Goal: Register for event/course

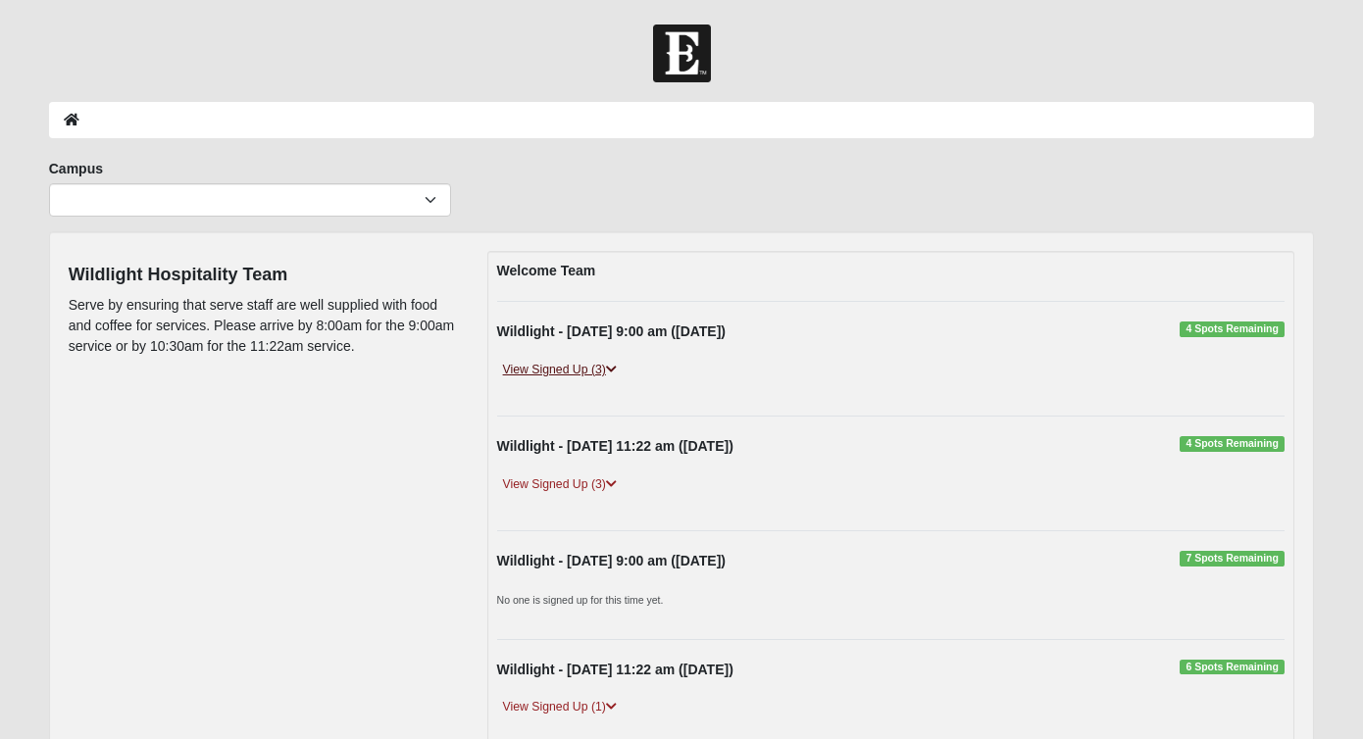
click at [614, 368] on icon at bounding box center [611, 370] width 11 height 12
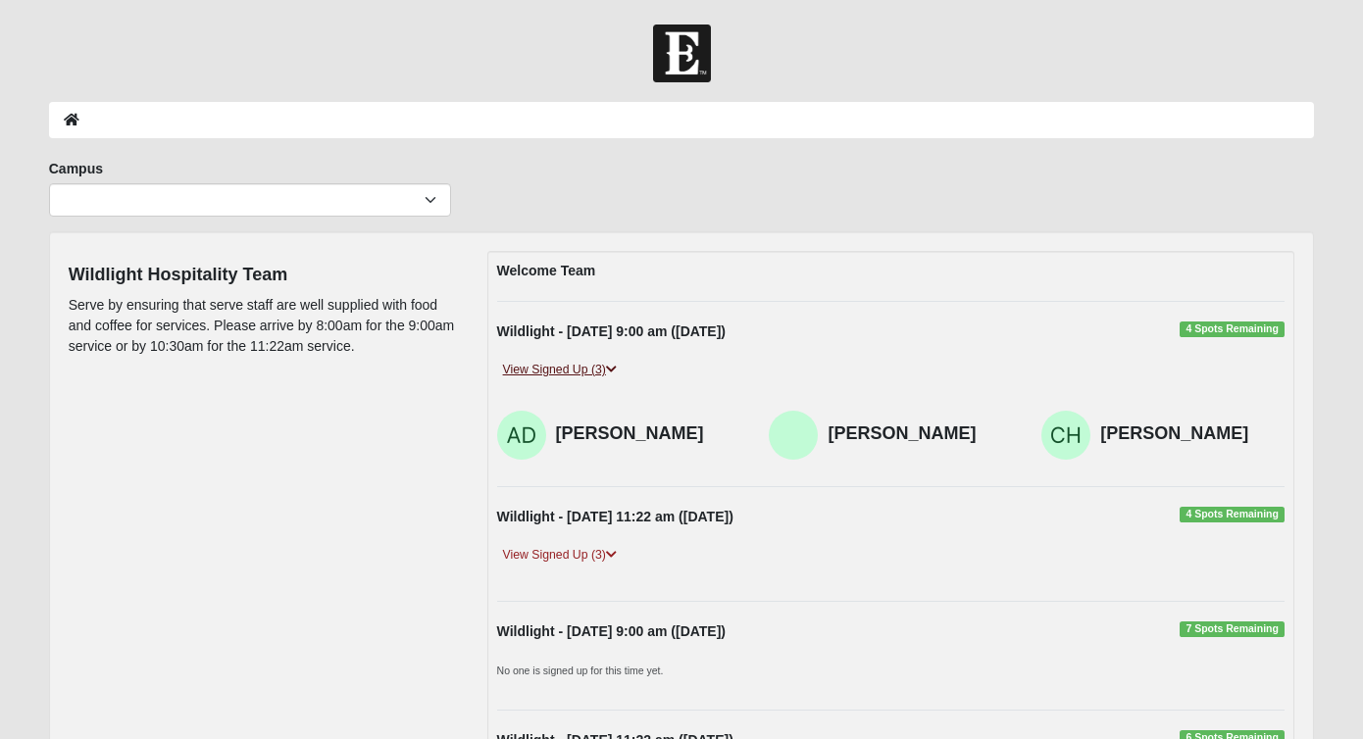
click at [614, 368] on icon at bounding box center [611, 370] width 11 height 12
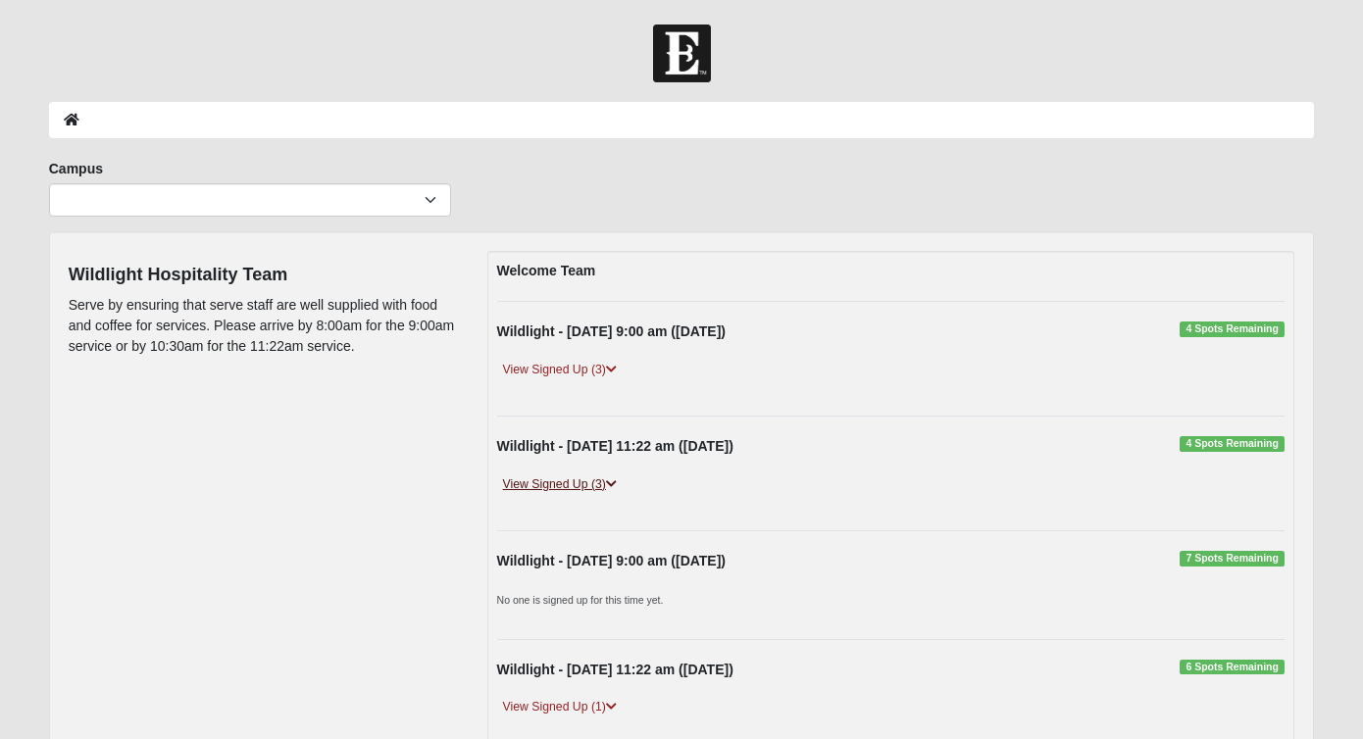
click at [616, 481] on icon at bounding box center [611, 485] width 11 height 12
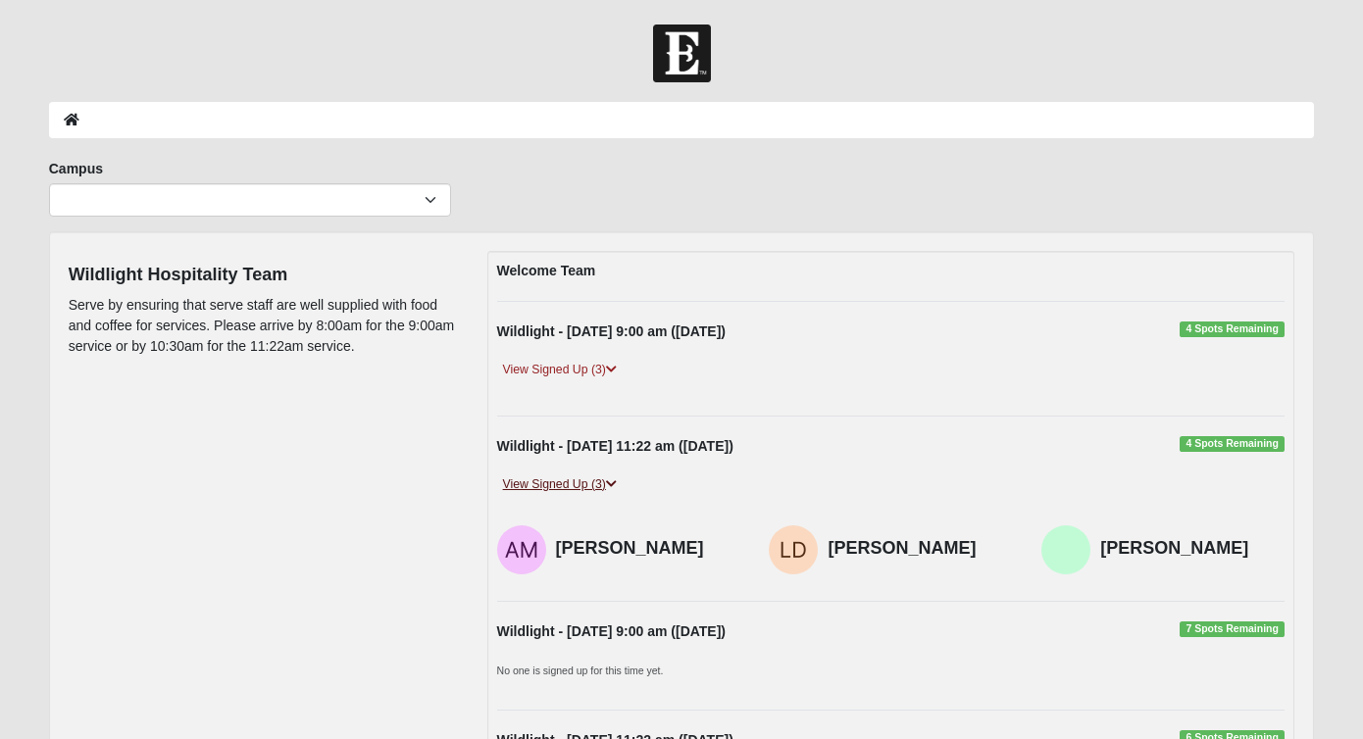
click at [616, 481] on icon at bounding box center [611, 485] width 11 height 12
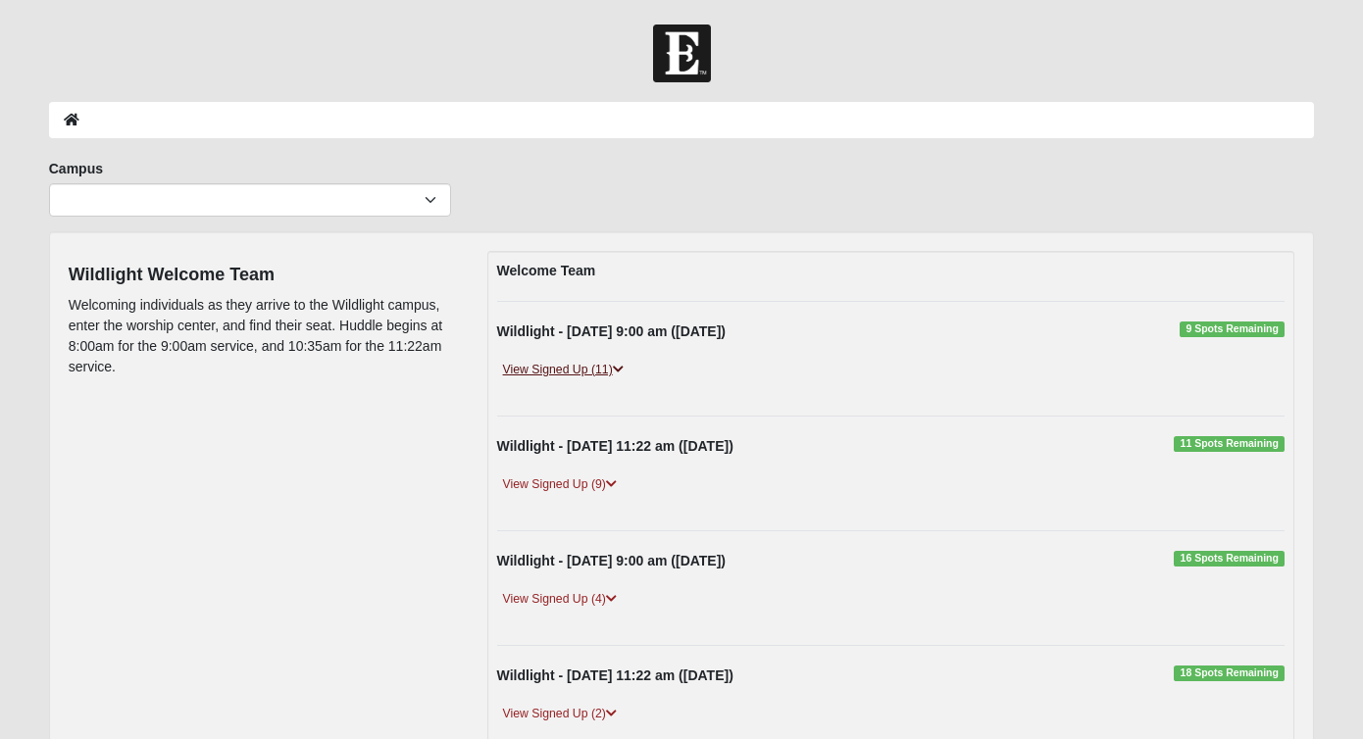
click at [624, 367] on icon at bounding box center [618, 370] width 11 height 12
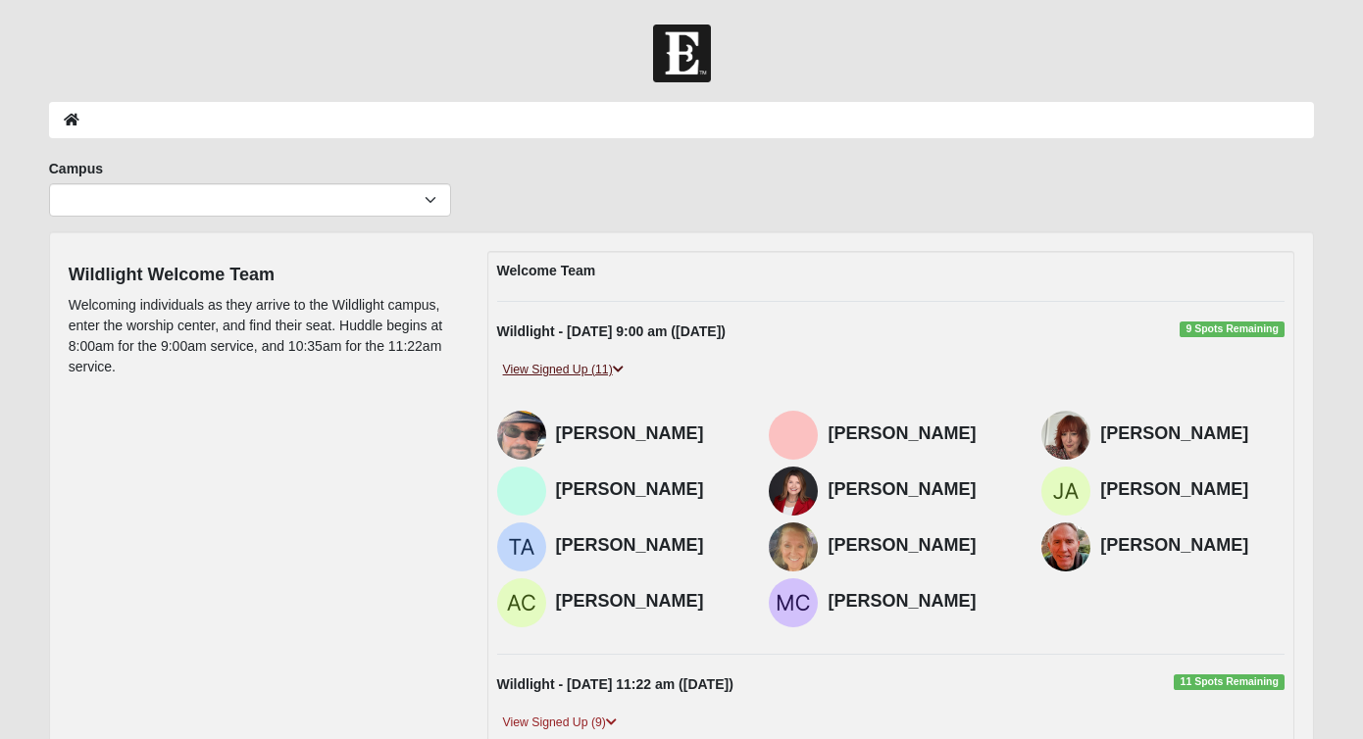
click at [624, 367] on icon at bounding box center [618, 370] width 11 height 12
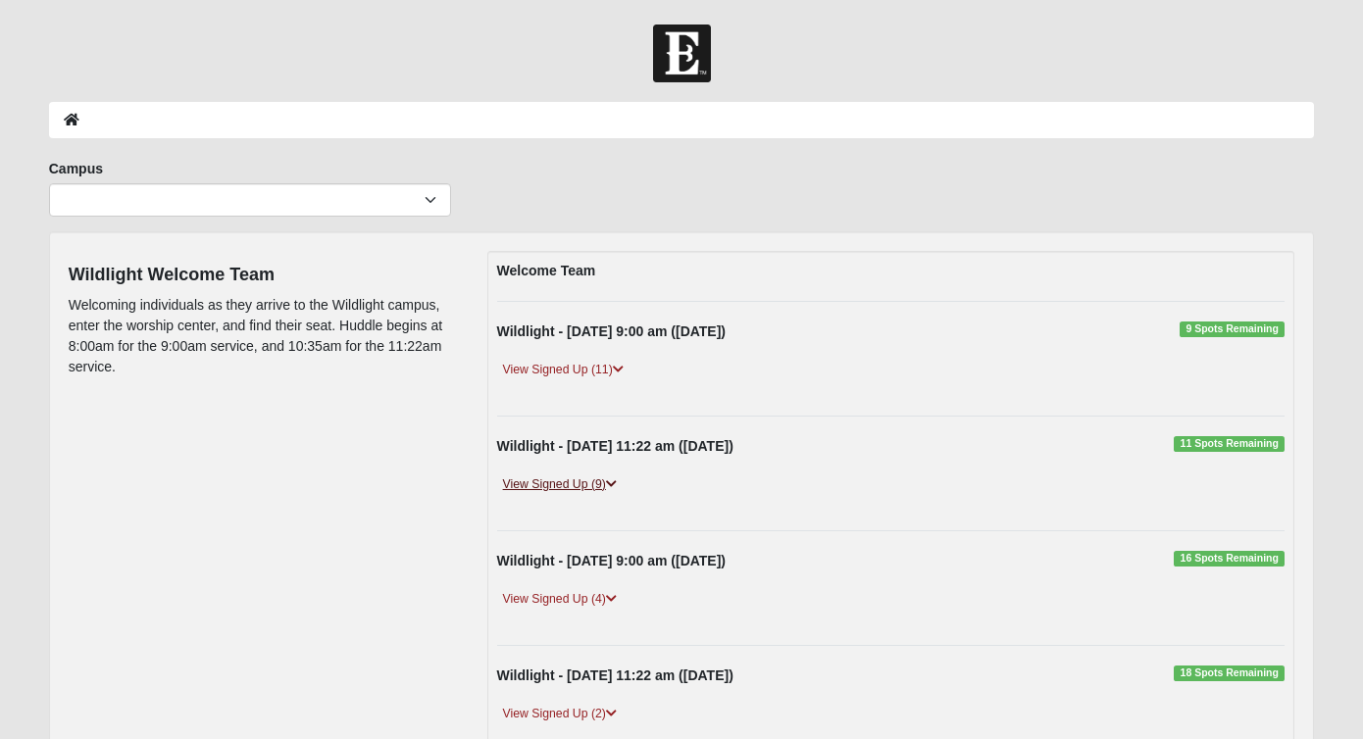
click at [612, 481] on icon at bounding box center [611, 485] width 11 height 12
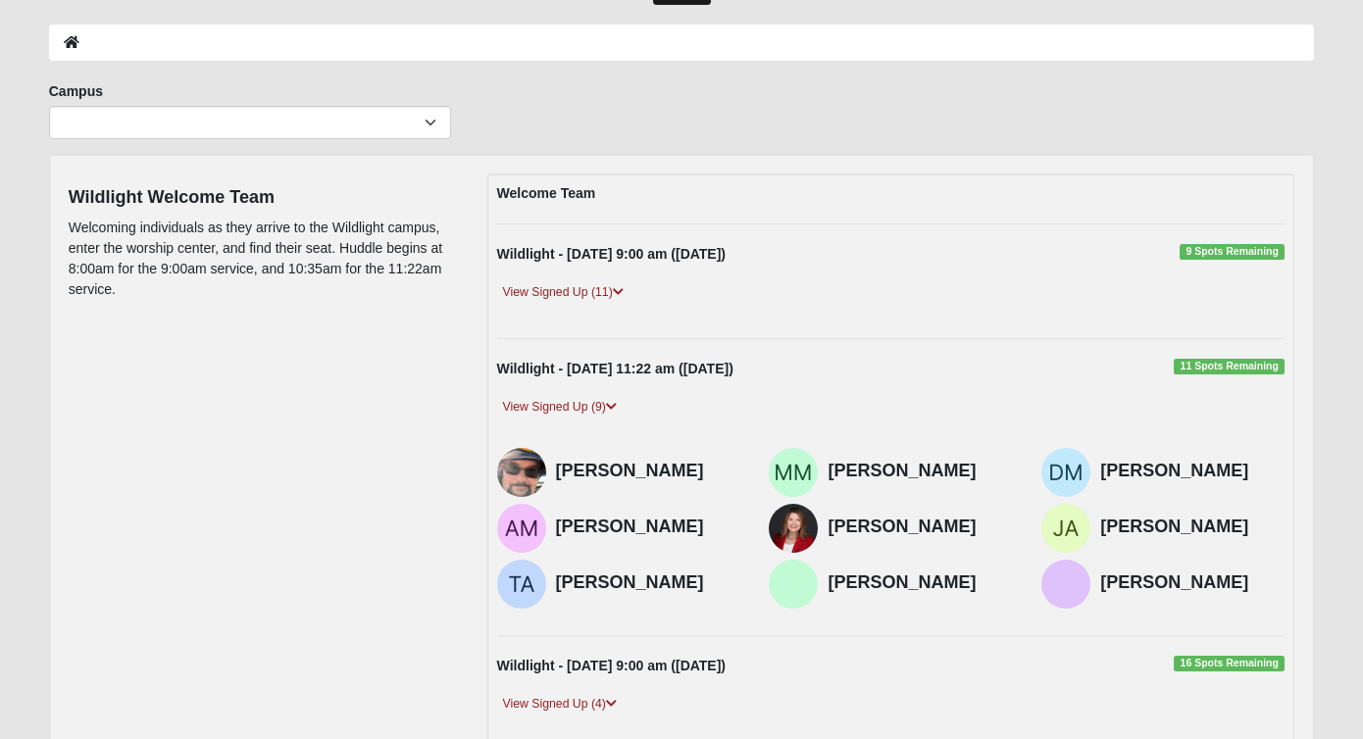
scroll to position [82, 0]
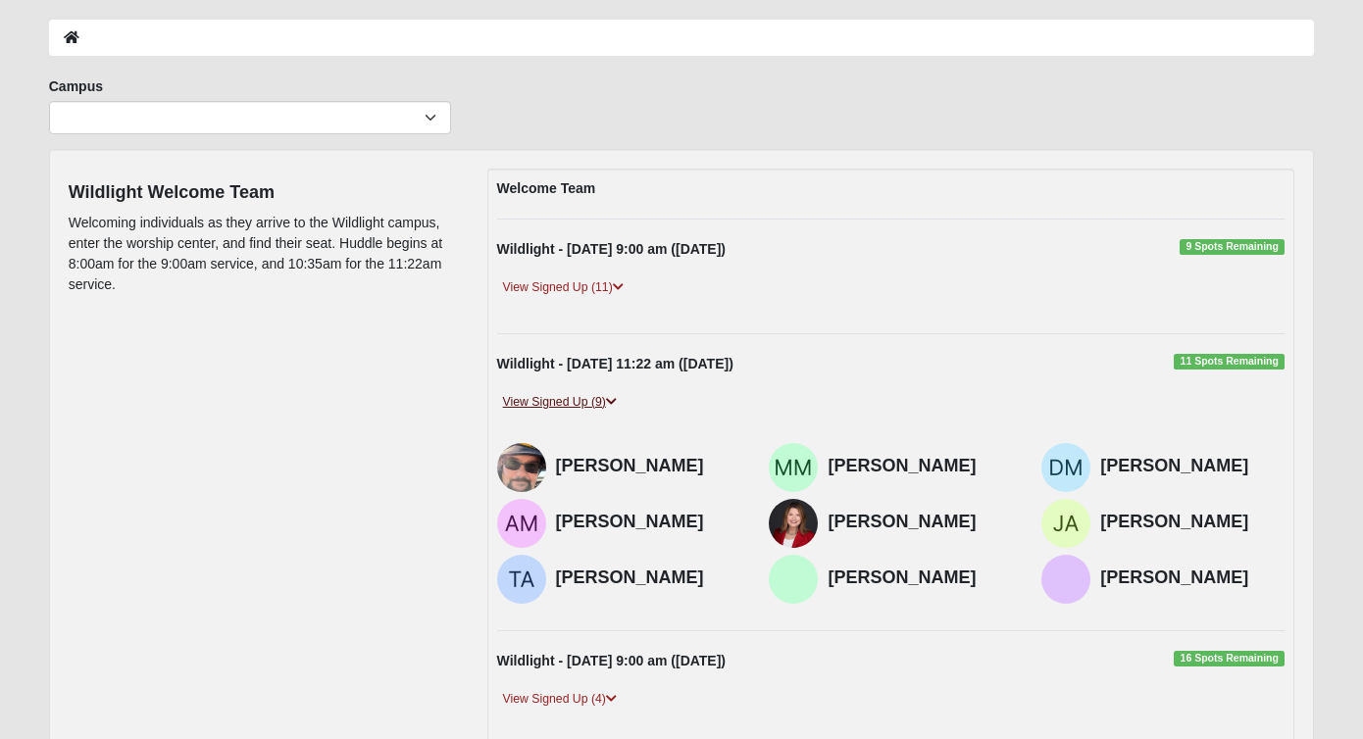
click at [611, 396] on icon at bounding box center [611, 402] width 11 height 12
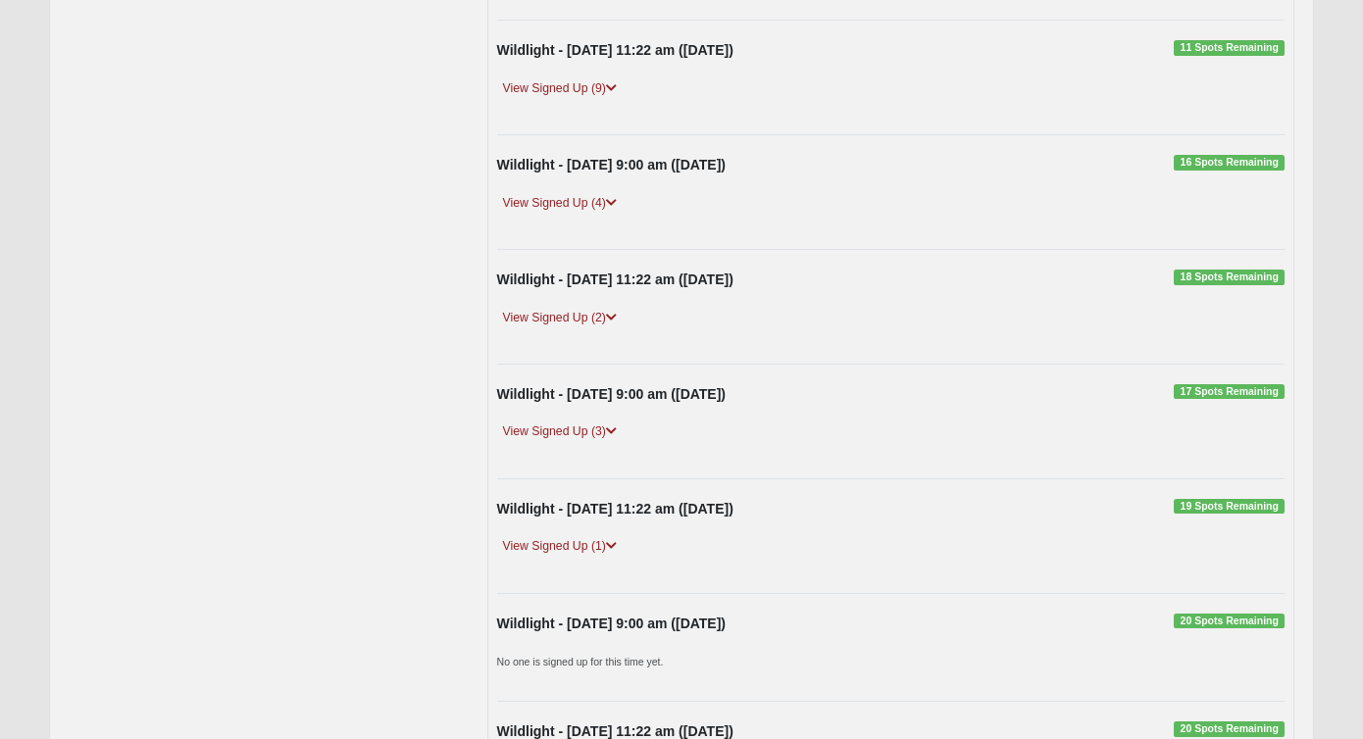
scroll to position [437, 0]
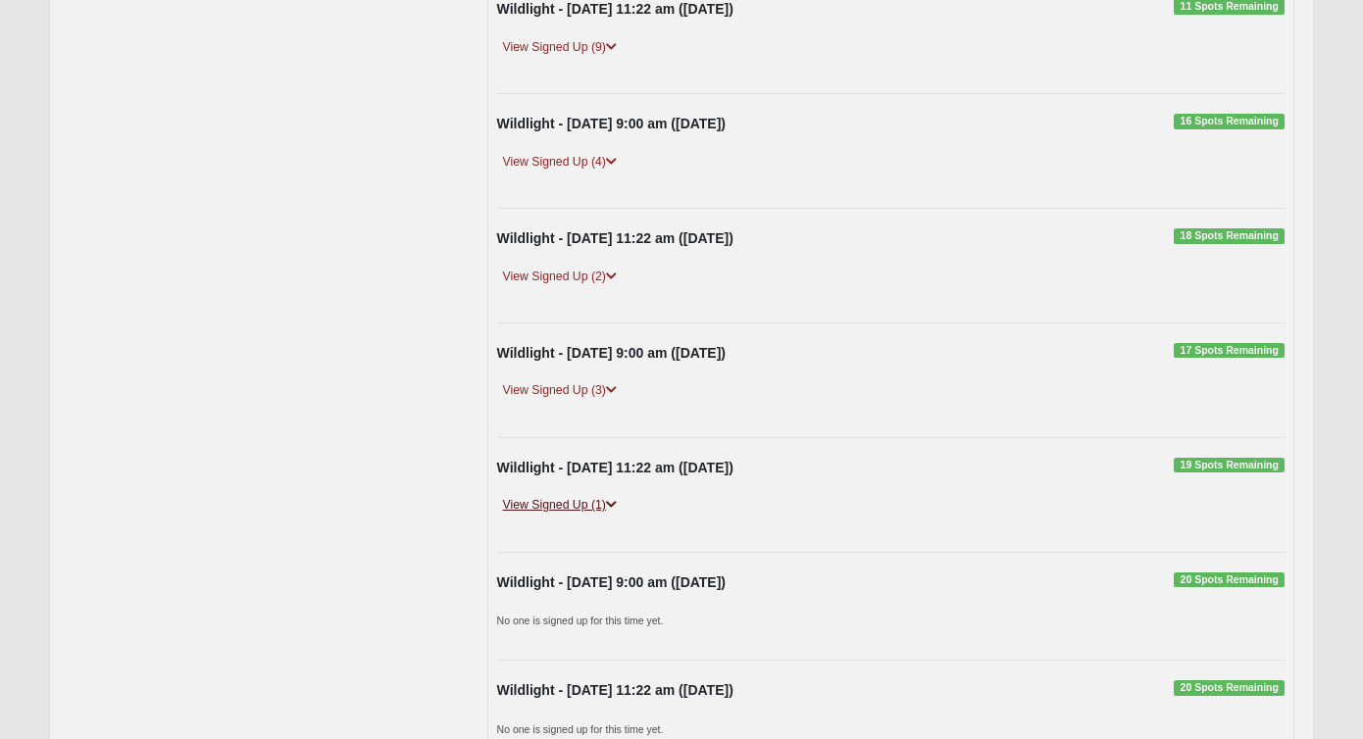
click at [616, 499] on icon at bounding box center [611, 505] width 11 height 12
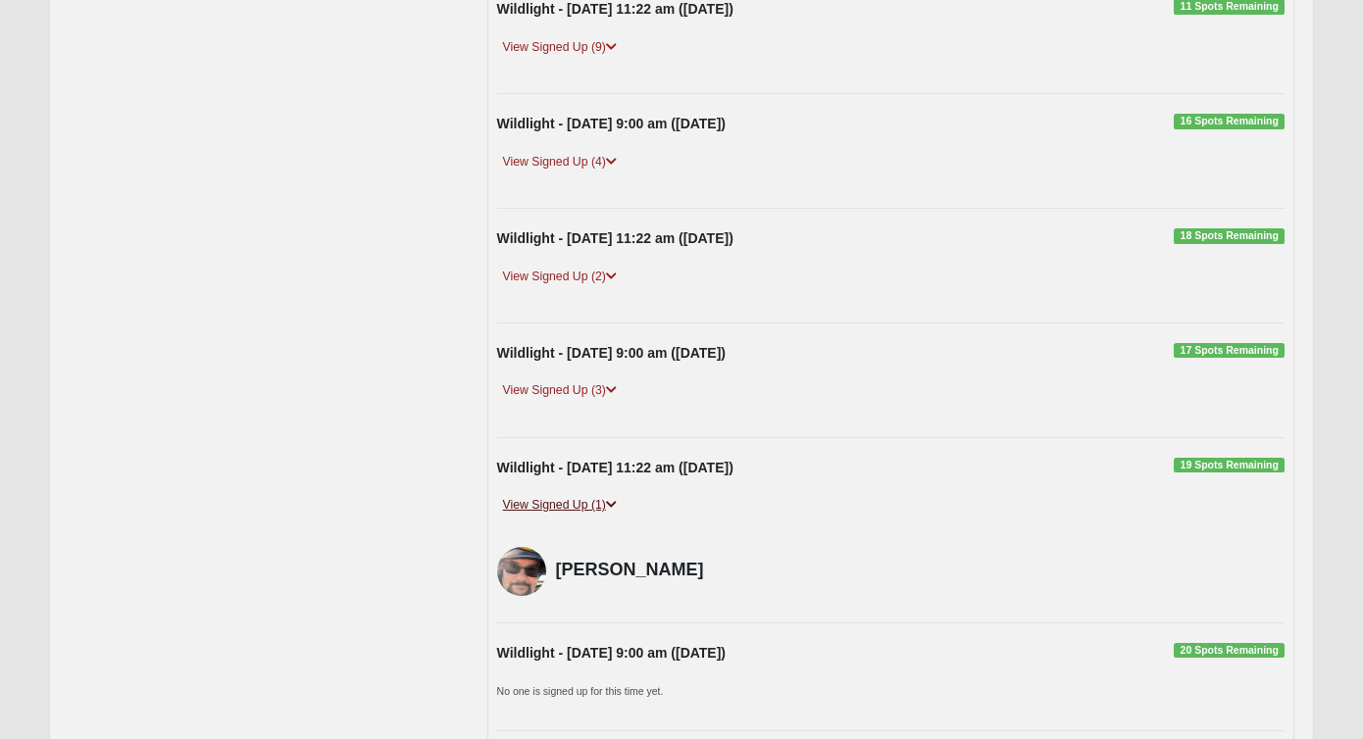
click at [616, 499] on icon at bounding box center [611, 505] width 11 height 12
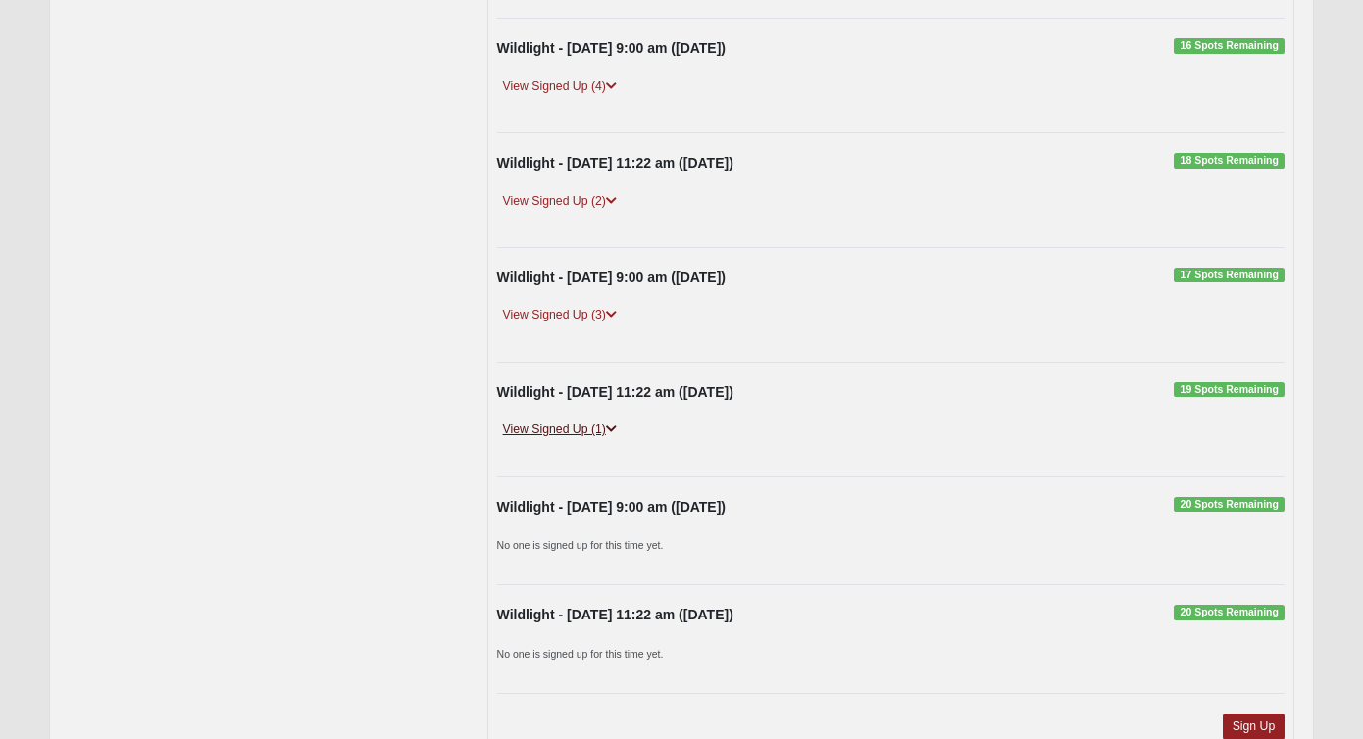
scroll to position [511, 0]
click at [614, 426] on icon at bounding box center [611, 432] width 11 height 12
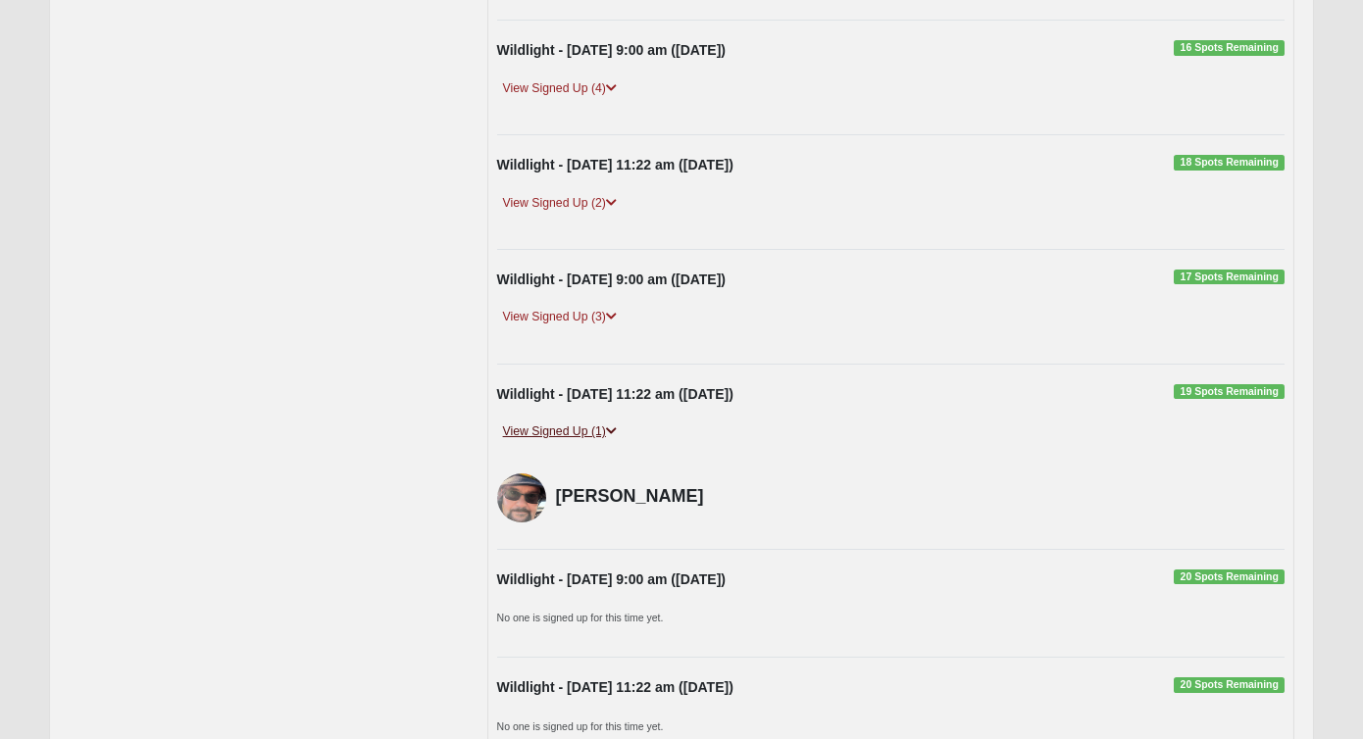
click at [614, 426] on icon at bounding box center [611, 432] width 11 height 12
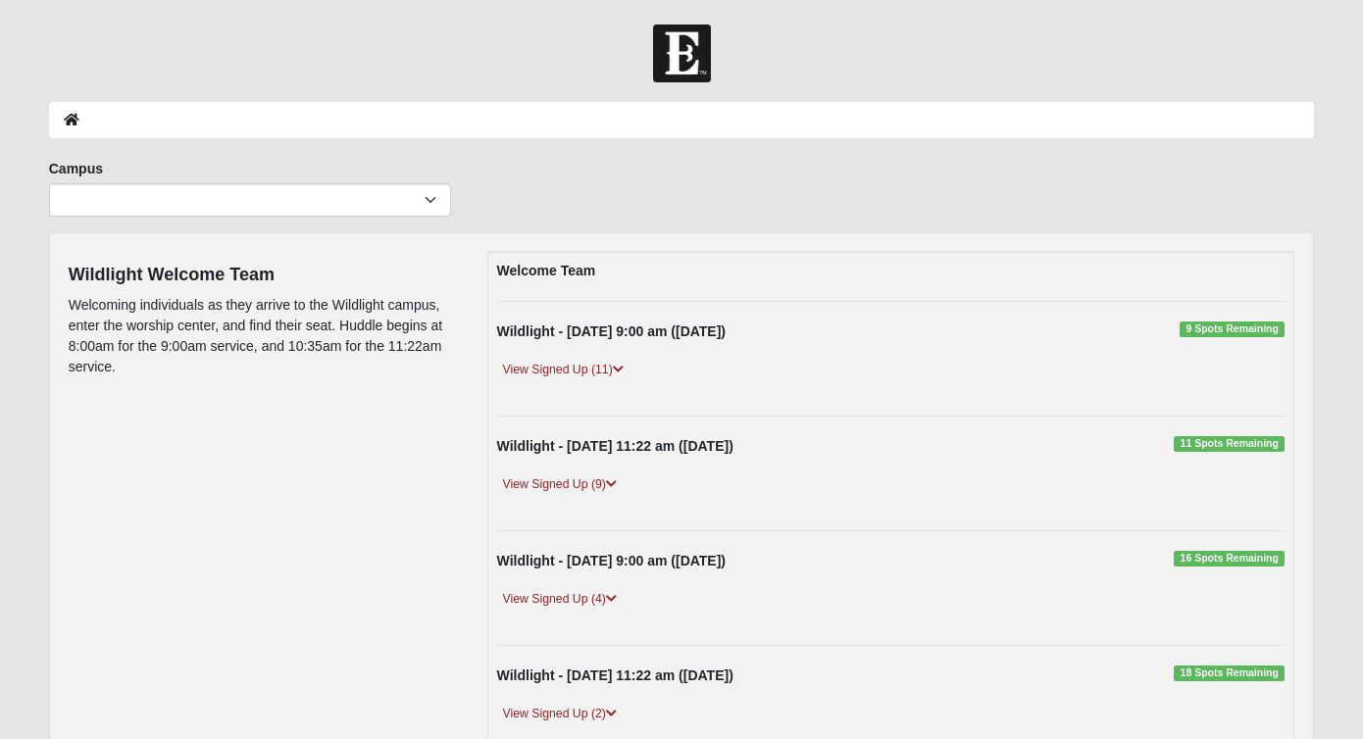
scroll to position [0, 0]
